Goal: Task Accomplishment & Management: Manage account settings

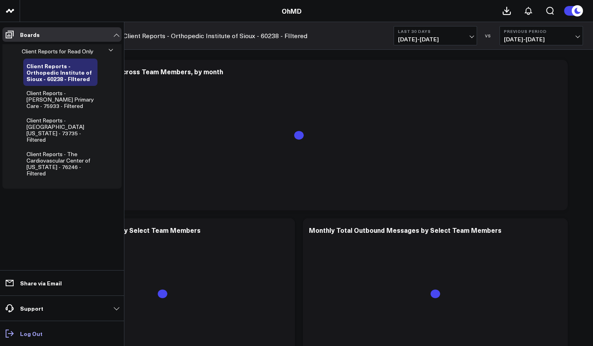
click at [34, 333] on p "Log Out" at bounding box center [31, 333] width 22 height 6
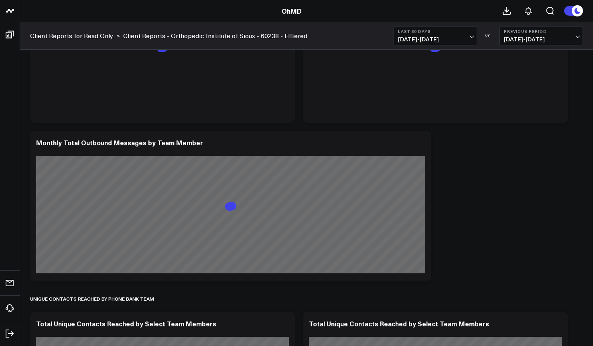
scroll to position [244, 0]
